Goal: Navigation & Orientation: Find specific page/section

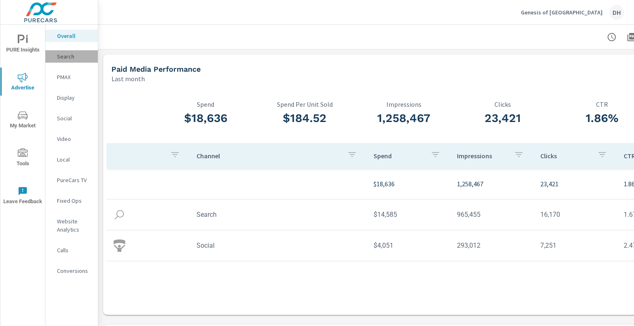
click at [68, 55] on p "Search" at bounding box center [74, 56] width 34 height 8
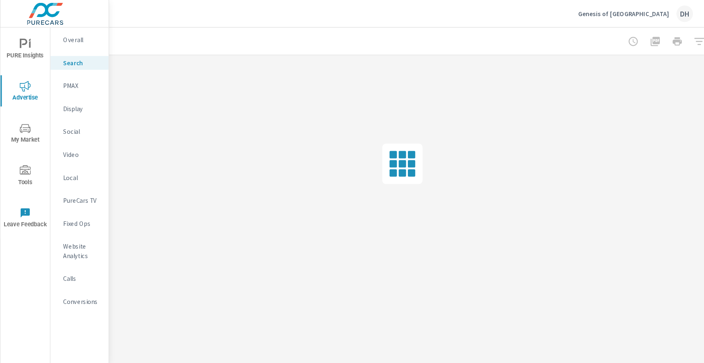
scroll to position [0, 5]
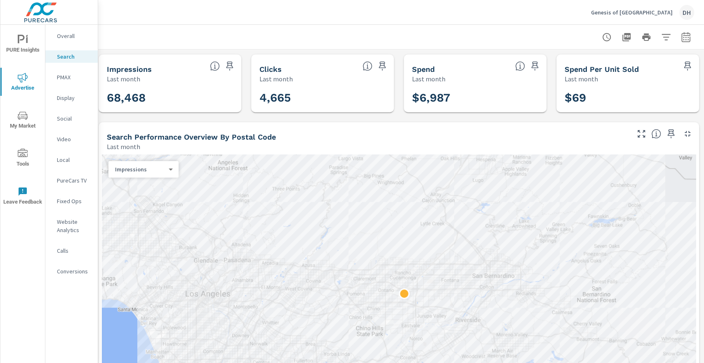
drag, startPoint x: 625, startPoint y: 3, endPoint x: 513, endPoint y: 29, distance: 115.7
click at [513, 29] on div at bounding box center [399, 37] width 591 height 24
click at [18, 118] on icon "nav menu" at bounding box center [23, 116] width 10 height 10
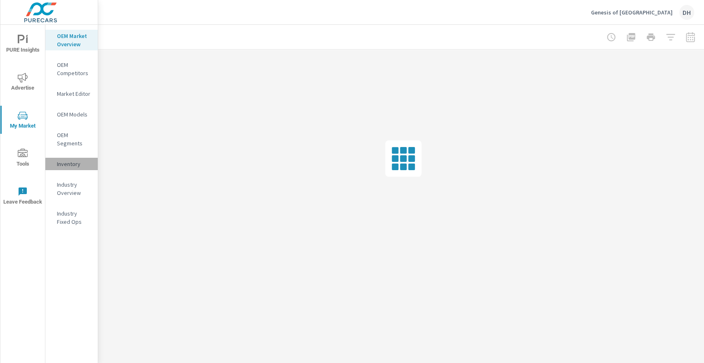
click at [64, 164] on p "Inventory" at bounding box center [74, 164] width 34 height 8
